Goal: Book appointment/travel/reservation

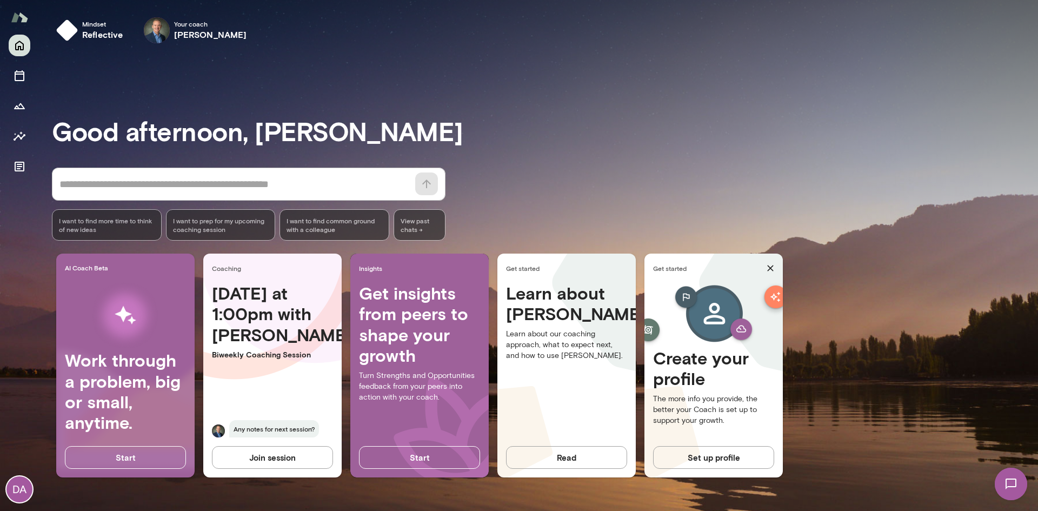
click at [1023, 475] on img at bounding box center [1010, 484] width 44 height 44
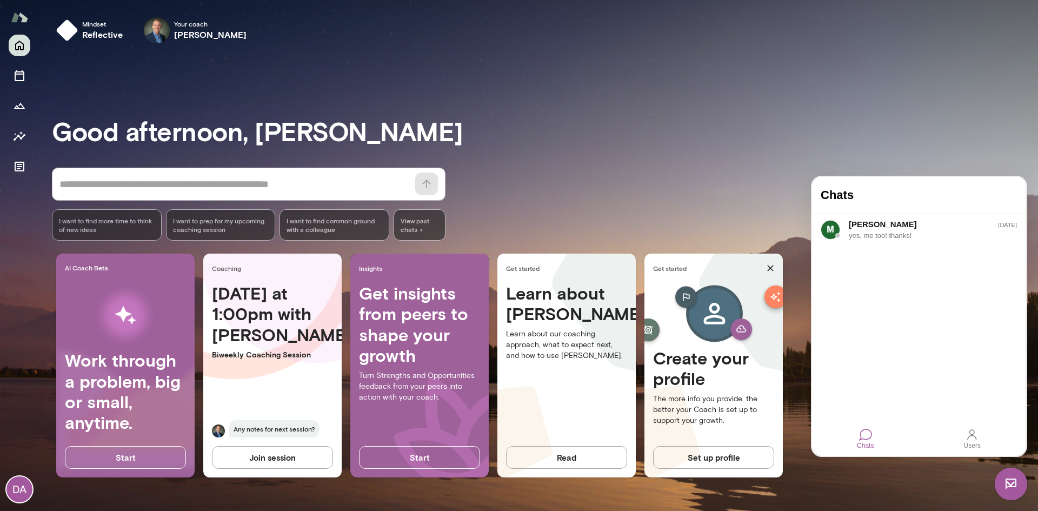
click at [989, 168] on div "* ​ ​ I want to find more time to think of new ideas I want to prep for my upco…" at bounding box center [545, 204] width 986 height 73
click at [1013, 487] on img at bounding box center [1010, 483] width 32 height 32
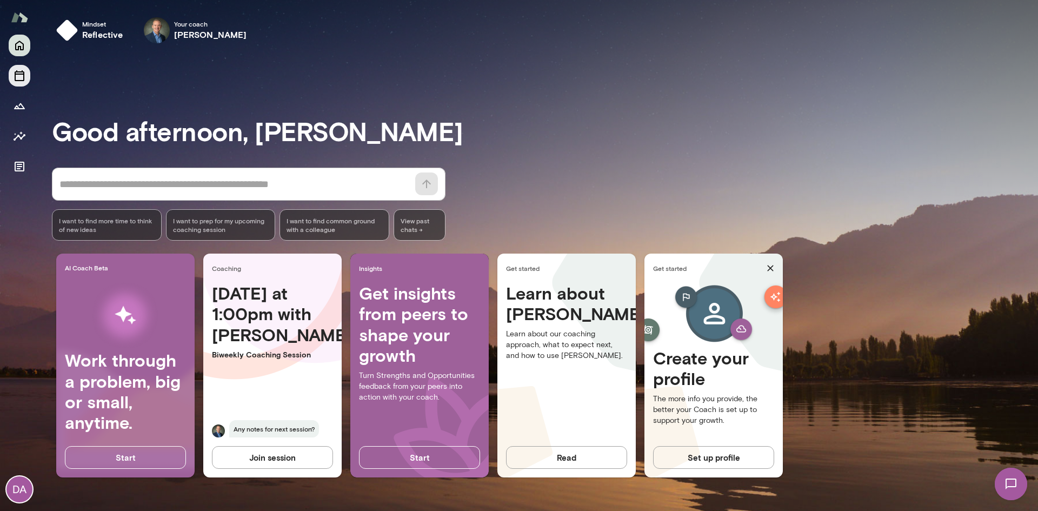
click at [13, 82] on button "Sessions" at bounding box center [20, 76] width 22 height 22
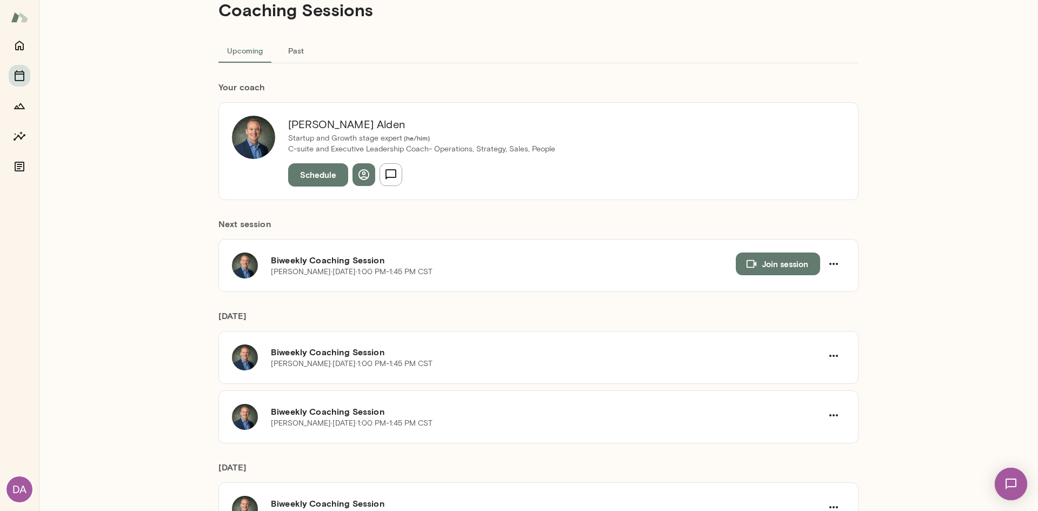
scroll to position [54, 0]
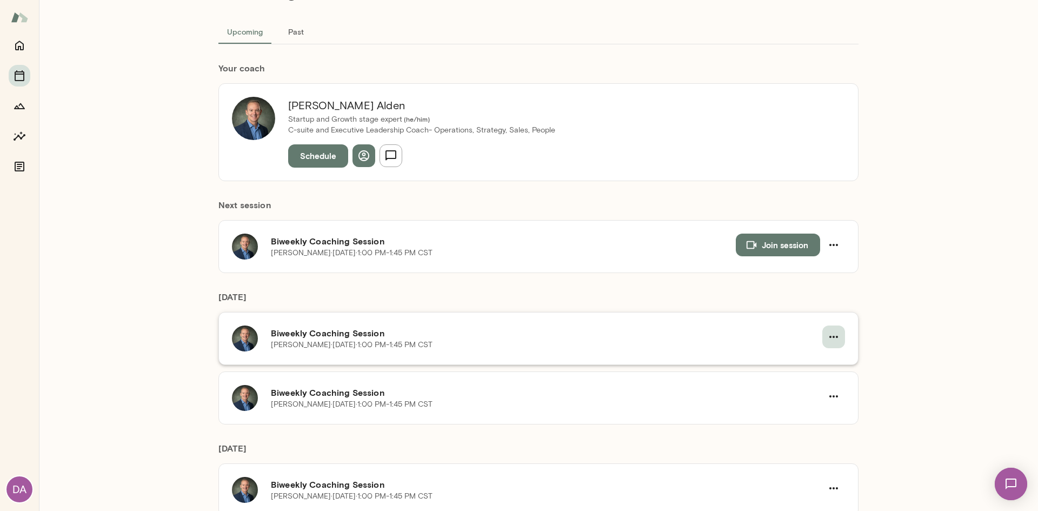
click at [835, 336] on icon "button" at bounding box center [833, 336] width 13 height 13
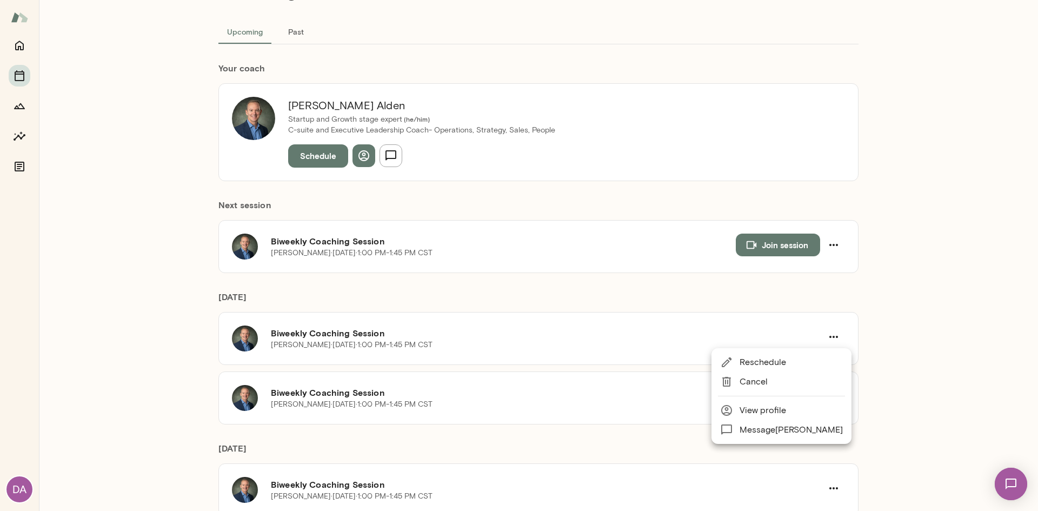
click at [793, 383] on span "Cancel" at bounding box center [790, 381] width 103 height 13
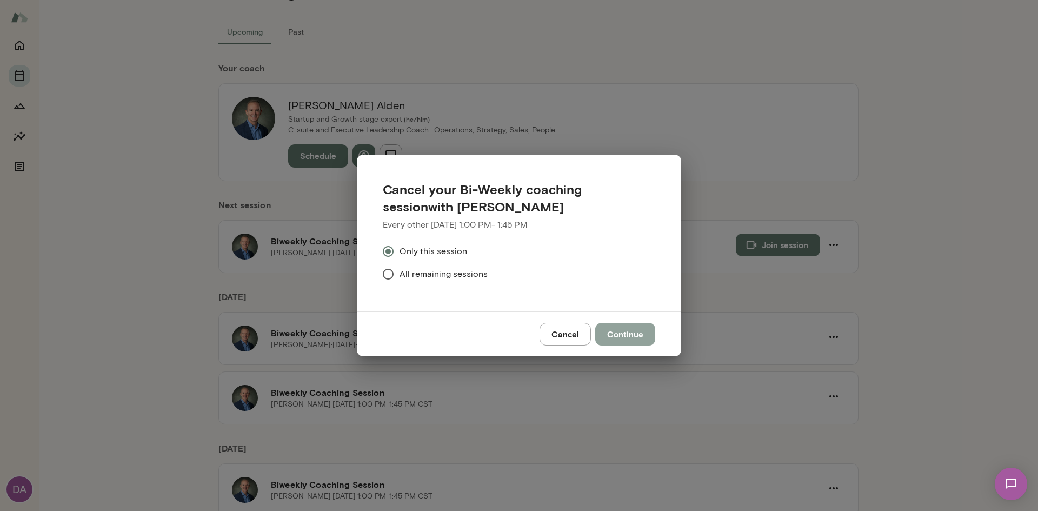
click at [623, 337] on button "Continue" at bounding box center [625, 334] width 60 height 23
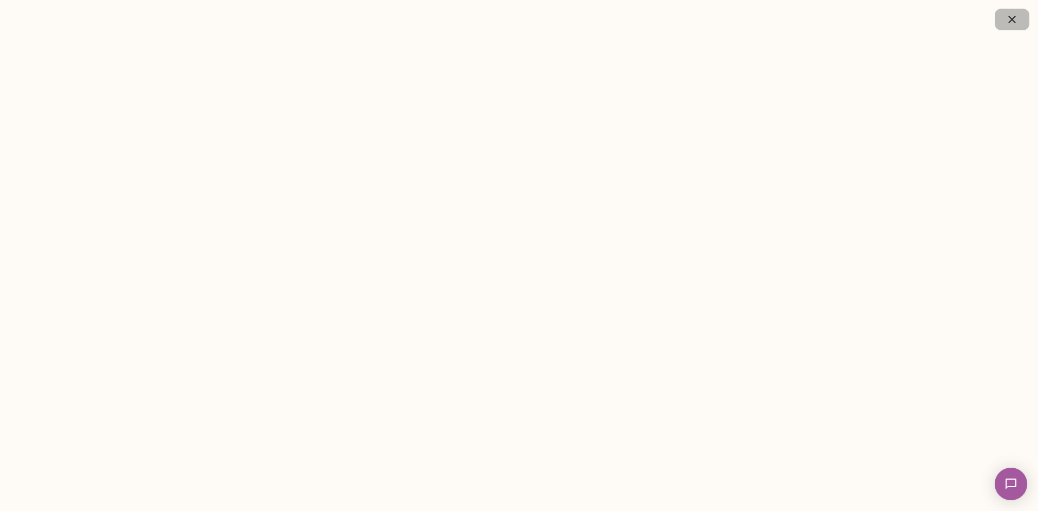
click at [1015, 19] on icon "button" at bounding box center [1011, 19] width 13 height 13
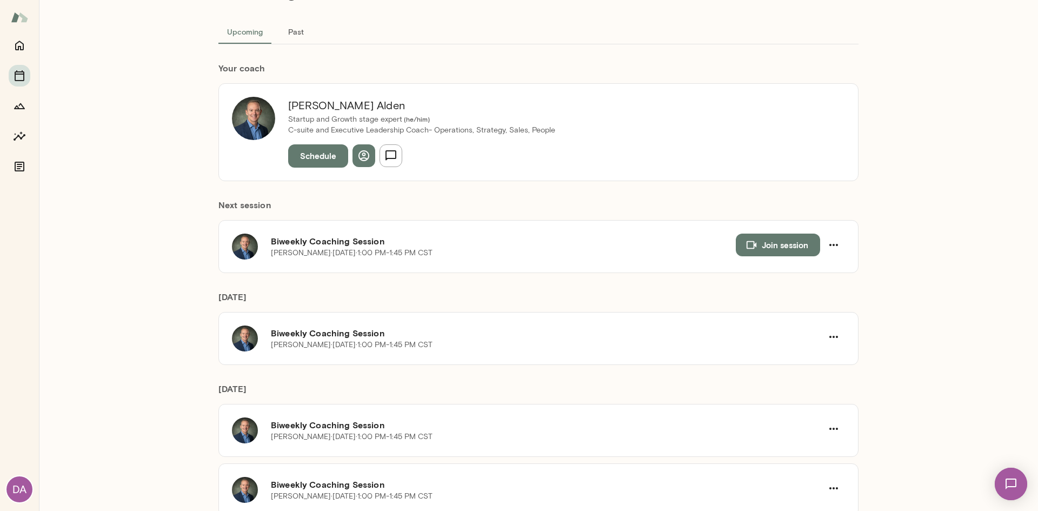
click at [147, 166] on div "Coaching Sessions Upcoming Past Your coach [PERSON_NAME] Startup and Growth sta…" at bounding box center [538, 255] width 999 height 511
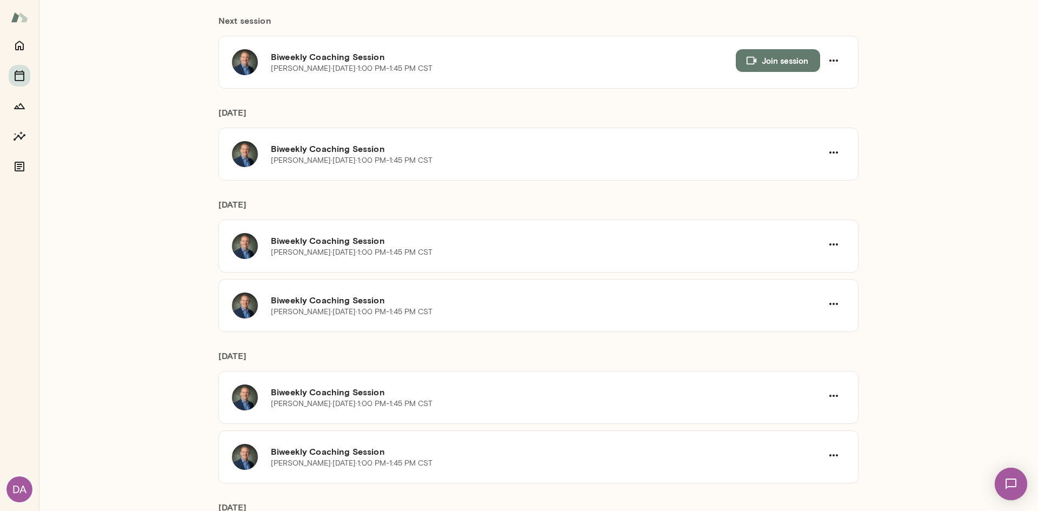
scroll to position [0, 0]
